Goal: Task Accomplishment & Management: Manage account settings

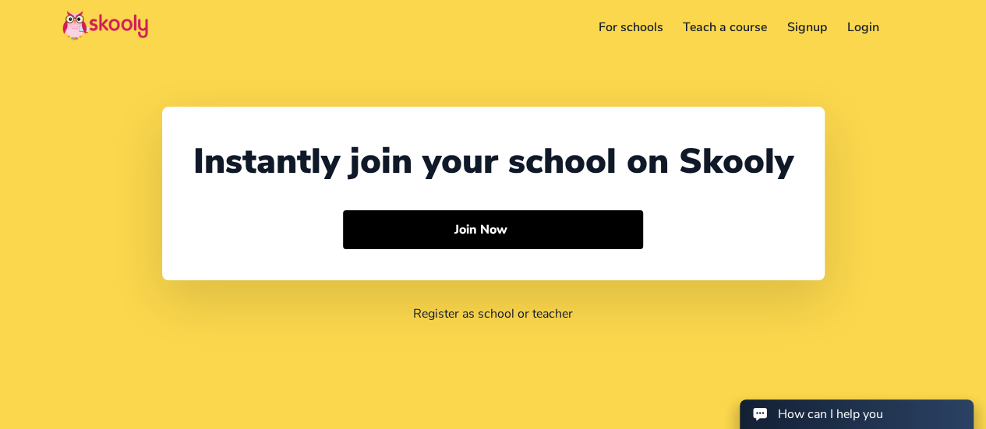
select select "91"
select select "[GEOGRAPHIC_DATA]"
select select "[GEOGRAPHIC_DATA]/[GEOGRAPHIC_DATA]"
click at [452, 130] on div "Instantly join your school on Skooly Join Now" at bounding box center [493, 194] width 663 height 174
click at [855, 34] on link "Login" at bounding box center [863, 27] width 52 height 25
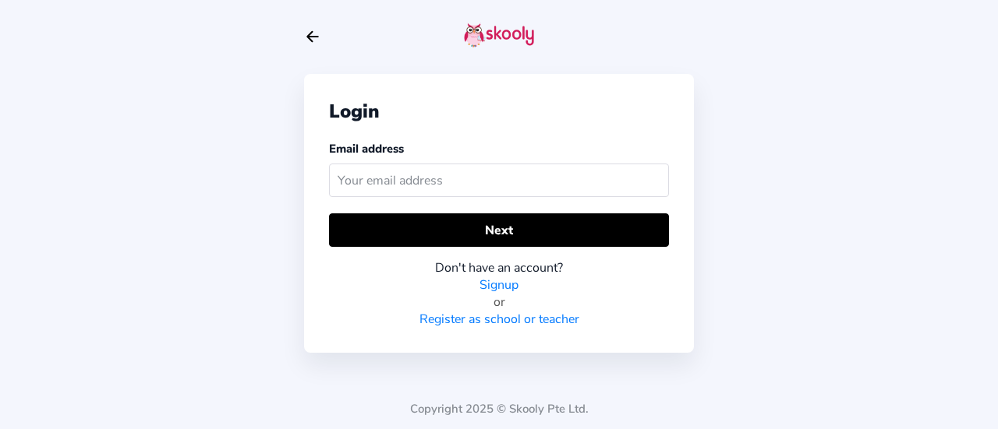
click at [862, 30] on div "Login Email address Next Don't have an account? Signup or Register as school or…" at bounding box center [499, 214] width 998 height 429
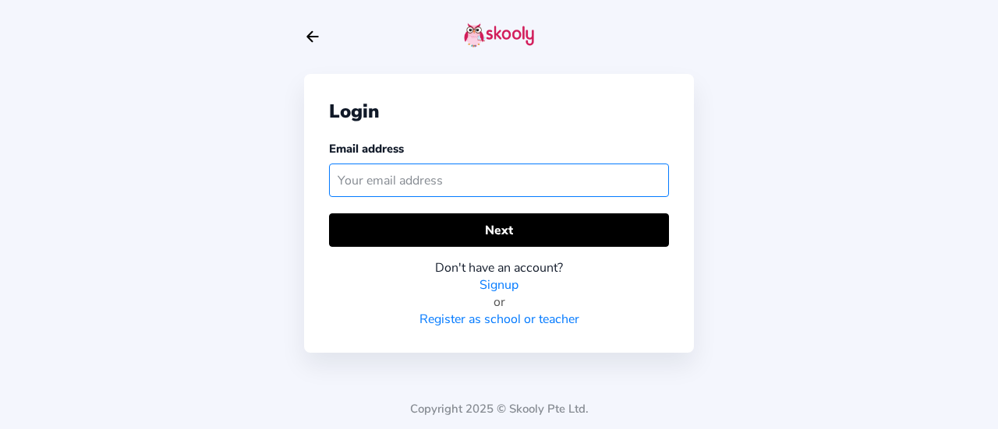
click at [514, 185] on input "text" at bounding box center [499, 181] width 340 height 34
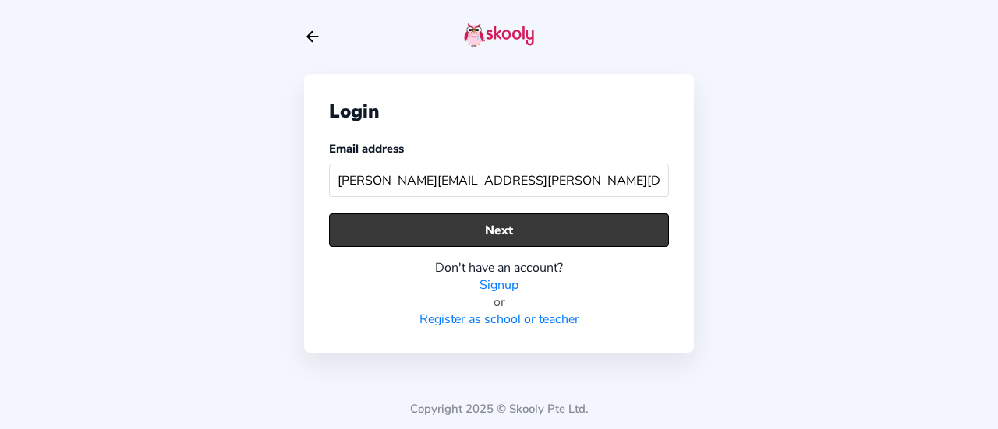
click at [493, 232] on button "Next" at bounding box center [499, 231] width 340 height 34
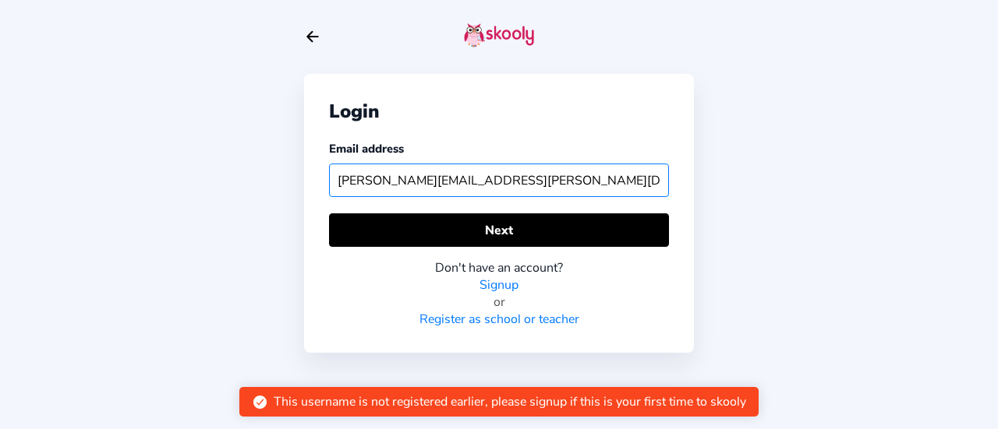
click at [543, 187] on input "shobana.ravisankar@gmail.com" at bounding box center [499, 181] width 340 height 34
click at [597, 180] on input "tanyabalaji.stu@npsinternatioal.com" at bounding box center [499, 181] width 340 height 34
drag, startPoint x: 597, startPoint y: 180, endPoint x: 179, endPoint y: 198, distance: 418.2
click at [179, 198] on div "Login Email address tanyabalaji.stu@npsinternatioal.com Next Don't have an acco…" at bounding box center [499, 214] width 998 height 429
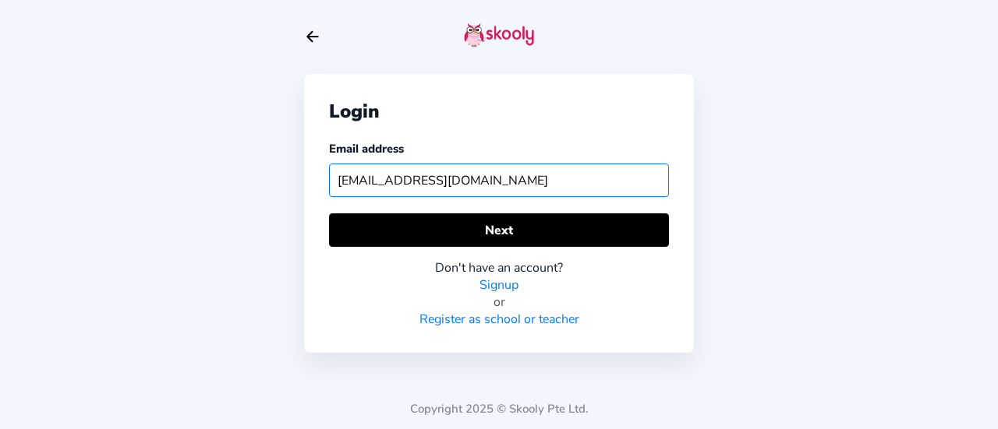
click at [507, 183] on input "tanyabalaji.stu@npsinternatioal.com" at bounding box center [499, 181] width 340 height 34
type input "tanyabalaji.stu@npsinternational.com"
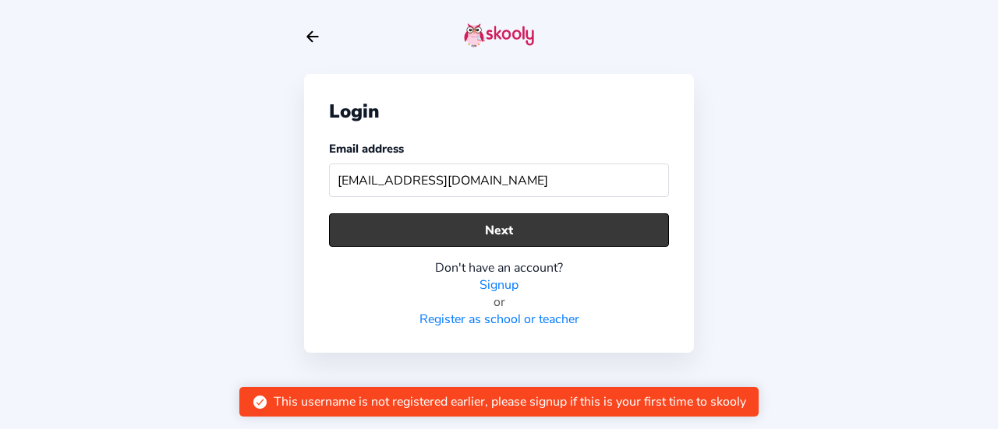
click at [521, 224] on button "Next" at bounding box center [499, 231] width 340 height 34
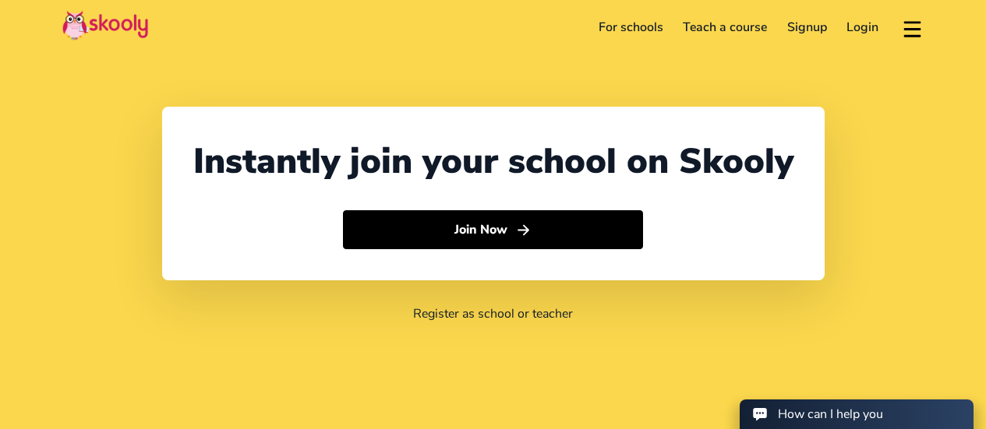
select select "91"
select select "[GEOGRAPHIC_DATA]"
select select "[GEOGRAPHIC_DATA]/[GEOGRAPHIC_DATA]"
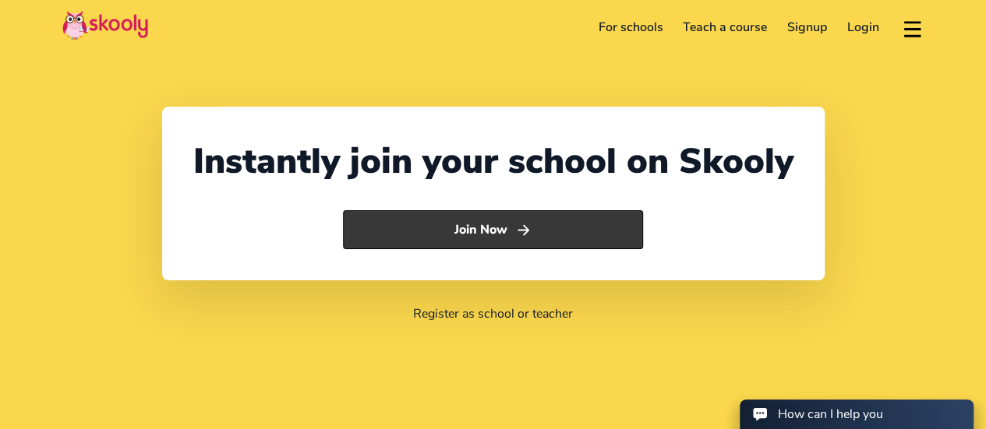
click at [539, 227] on button "Join Now" at bounding box center [493, 229] width 300 height 39
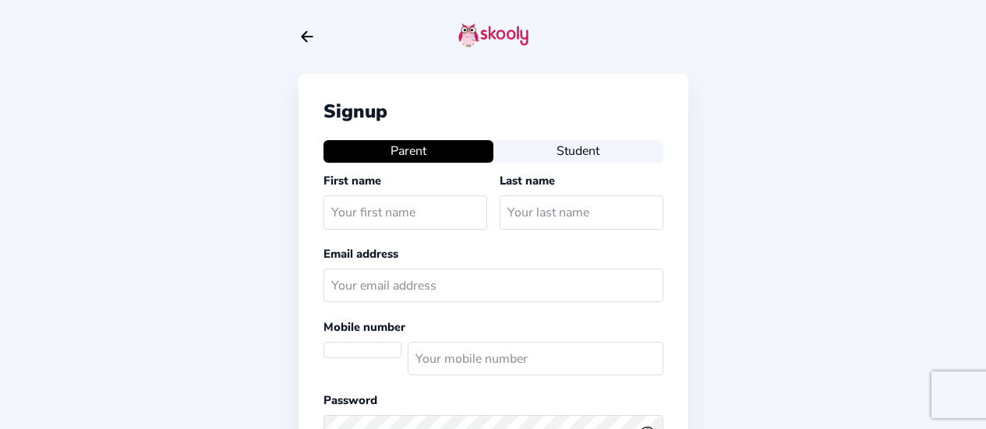
select select
click at [307, 28] on icon "Arrow Back" at bounding box center [307, 36] width 17 height 17
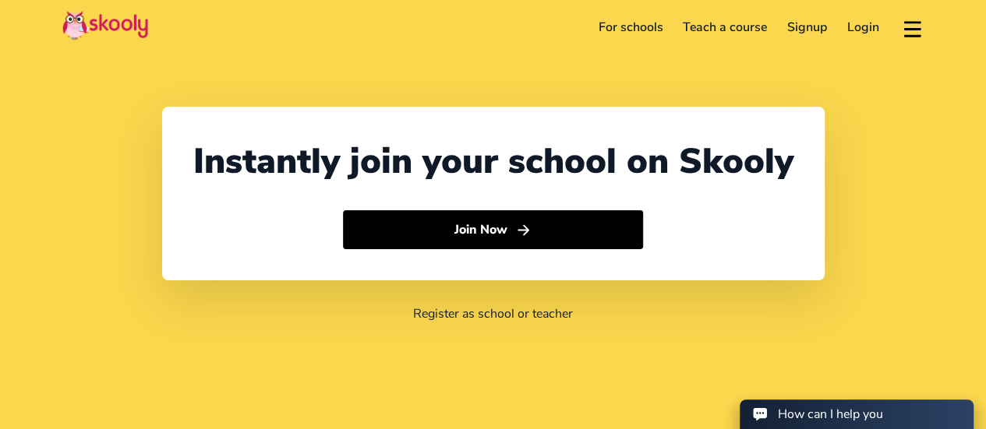
select select "91"
select select "[GEOGRAPHIC_DATA]"
select select "[GEOGRAPHIC_DATA]/[GEOGRAPHIC_DATA]"
click at [843, 22] on link "Login" at bounding box center [863, 27] width 52 height 25
